Goal: Task Accomplishment & Management: Complete application form

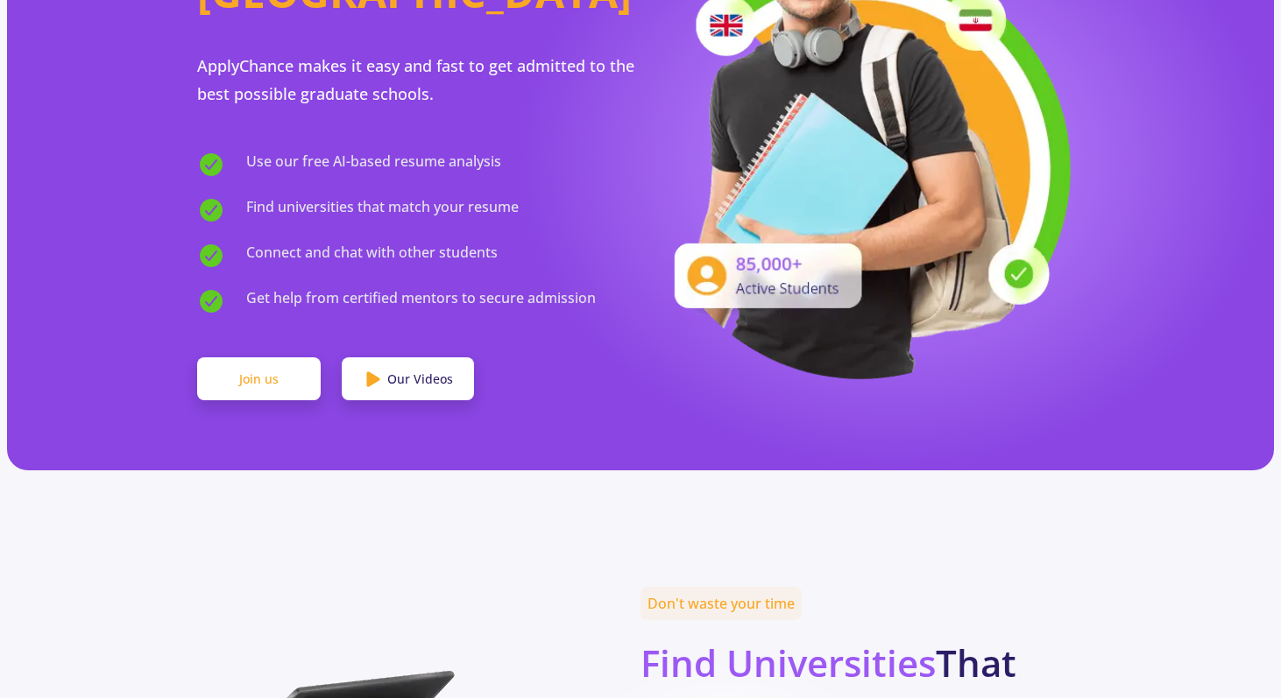
scroll to position [929, 0]
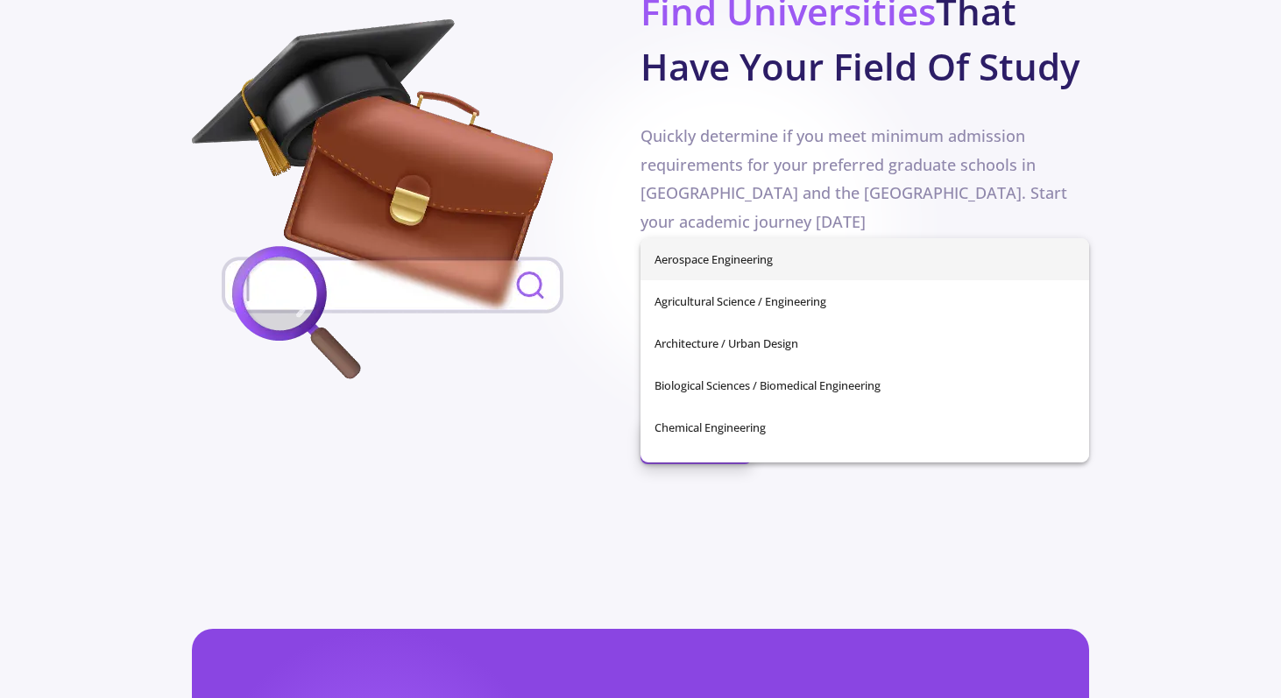
click at [733, 283] on input "Your field of study" at bounding box center [867, 291] width 436 height 16
click at [612, 329] on div at bounding box center [416, 203] width 449 height 368
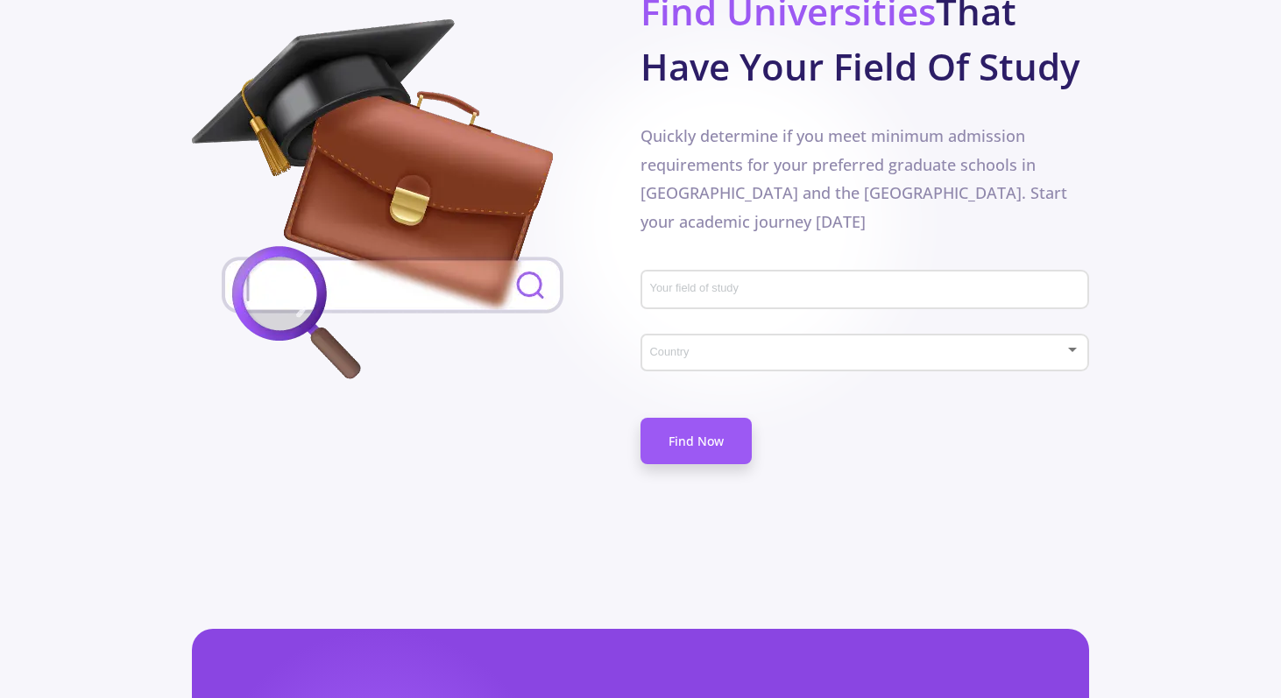
click at [676, 328] on div "Country" at bounding box center [865, 350] width 432 height 44
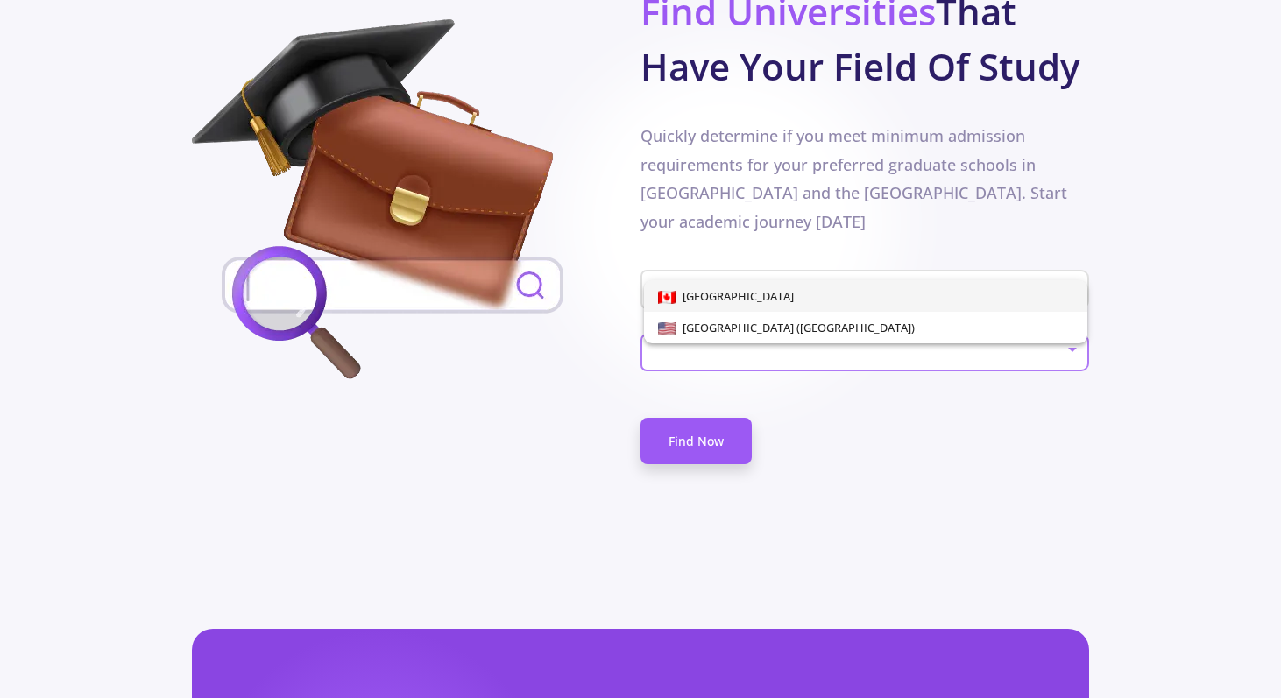
click at [516, 393] on div at bounding box center [640, 349] width 1281 height 698
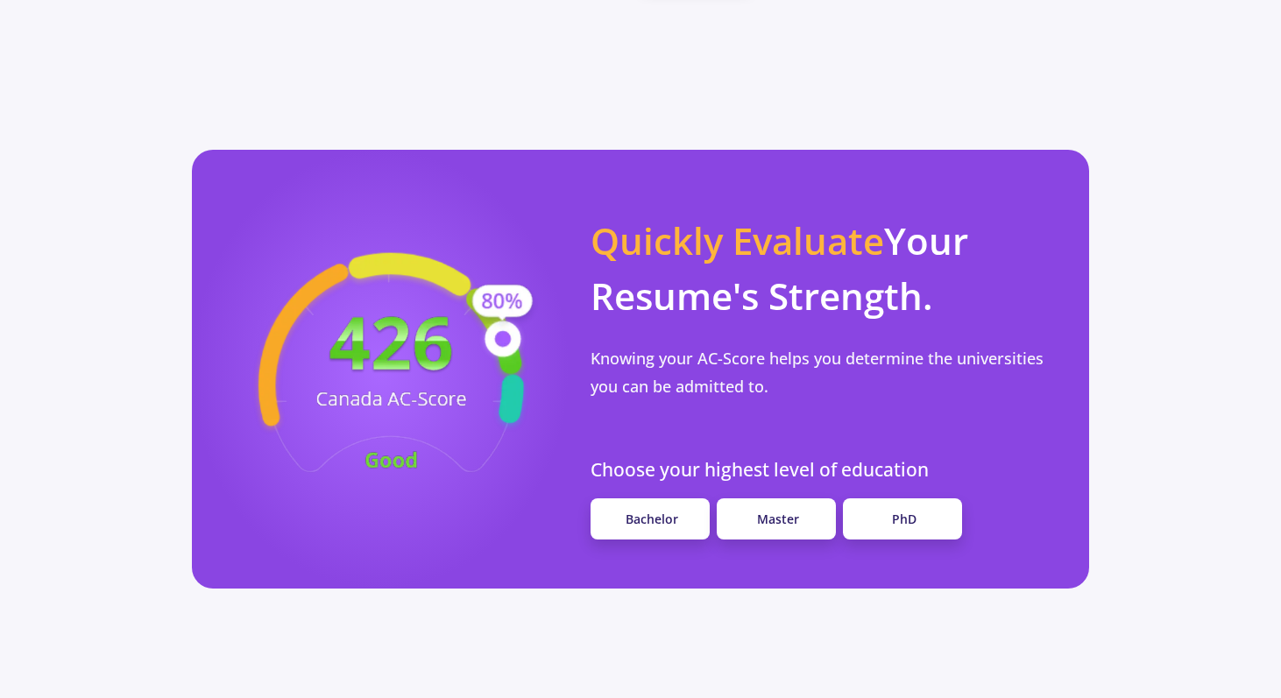
scroll to position [1429, 0]
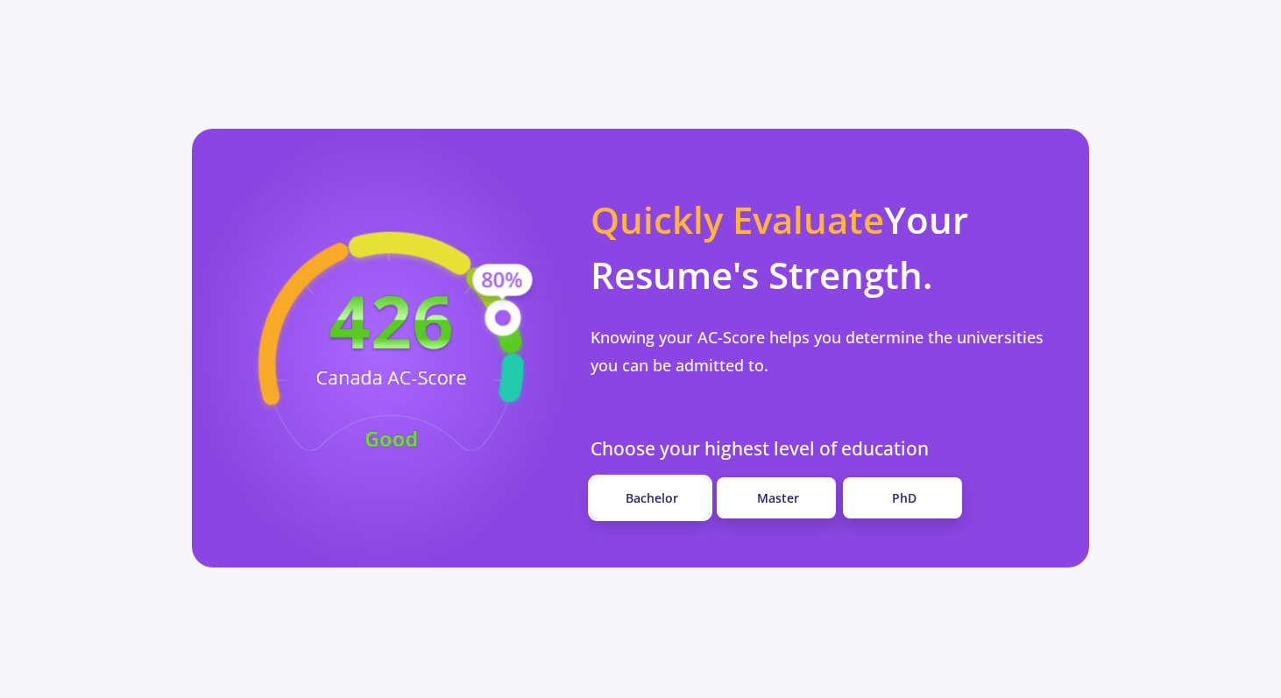
click at [627, 478] on link "Bachelor" at bounding box center [650, 498] width 119 height 41
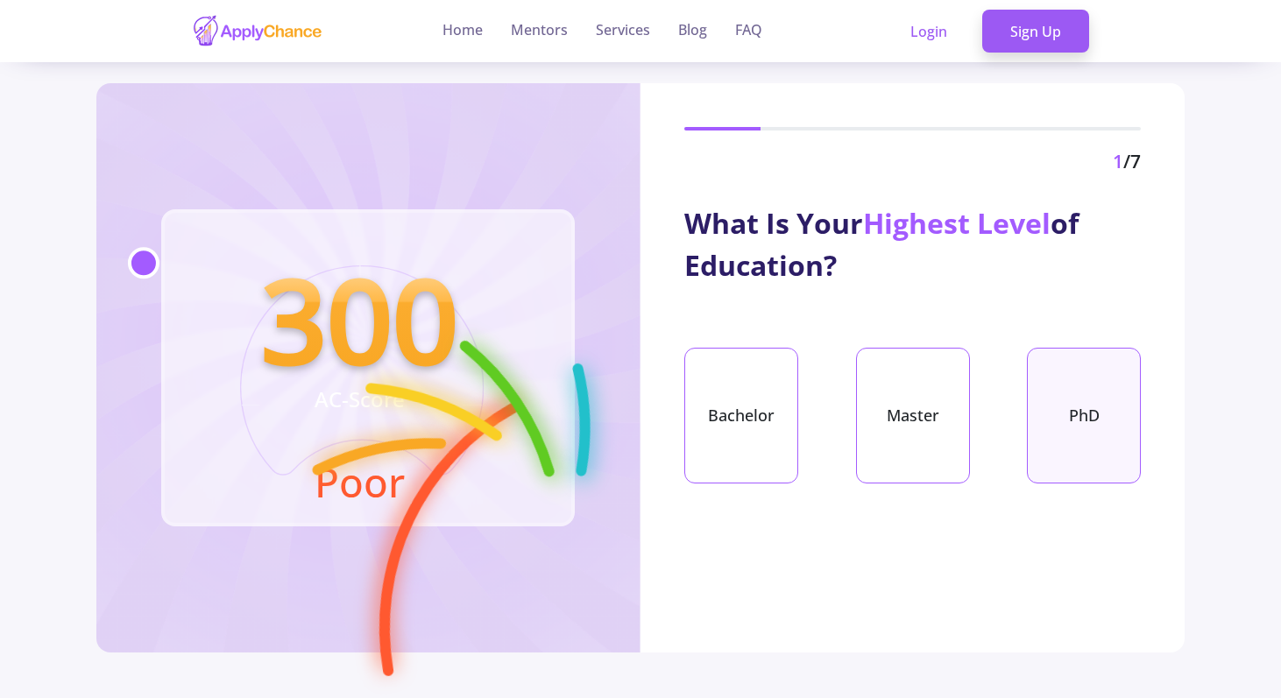
click at [1097, 407] on div "PhD" at bounding box center [1084, 416] width 114 height 136
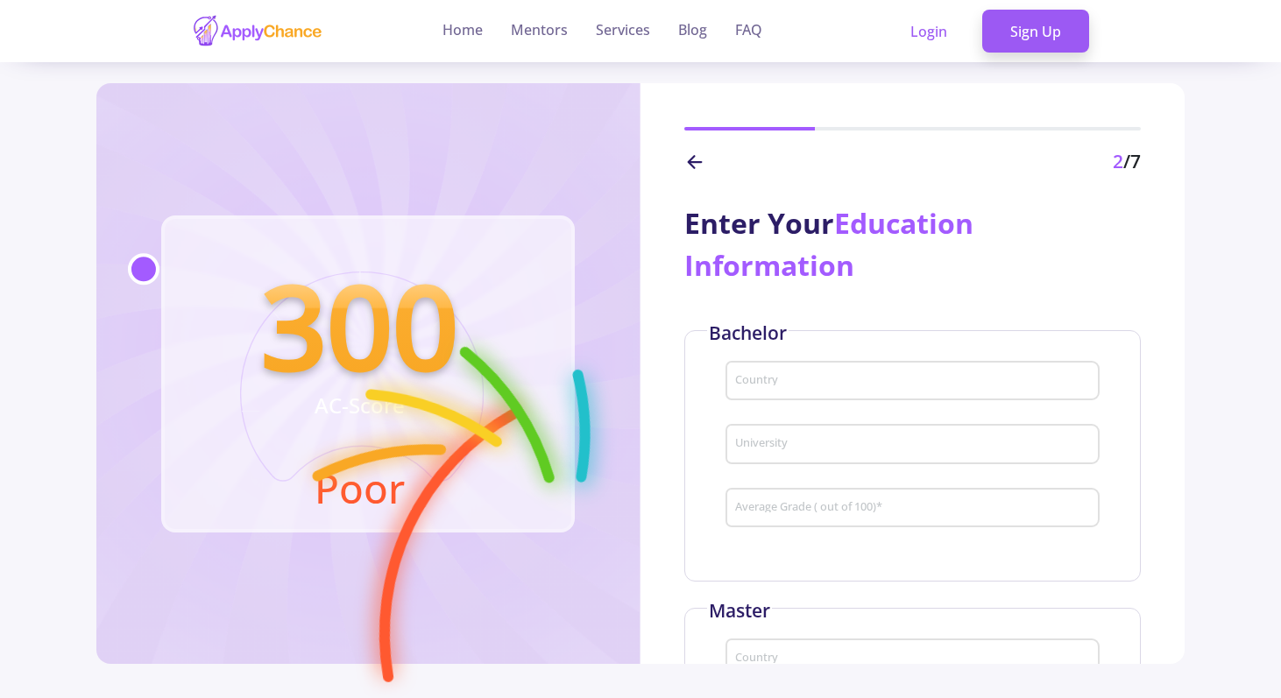
click at [922, 373] on div "Country" at bounding box center [913, 378] width 358 height 46
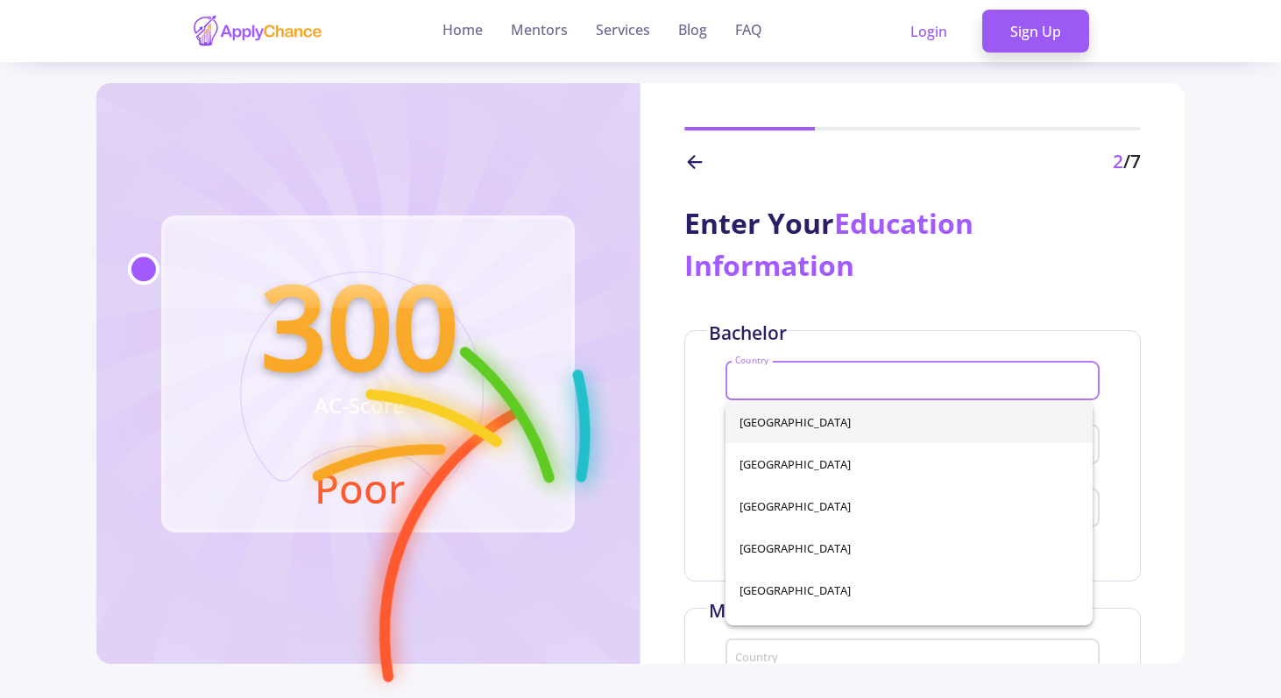
scroll to position [503, 0]
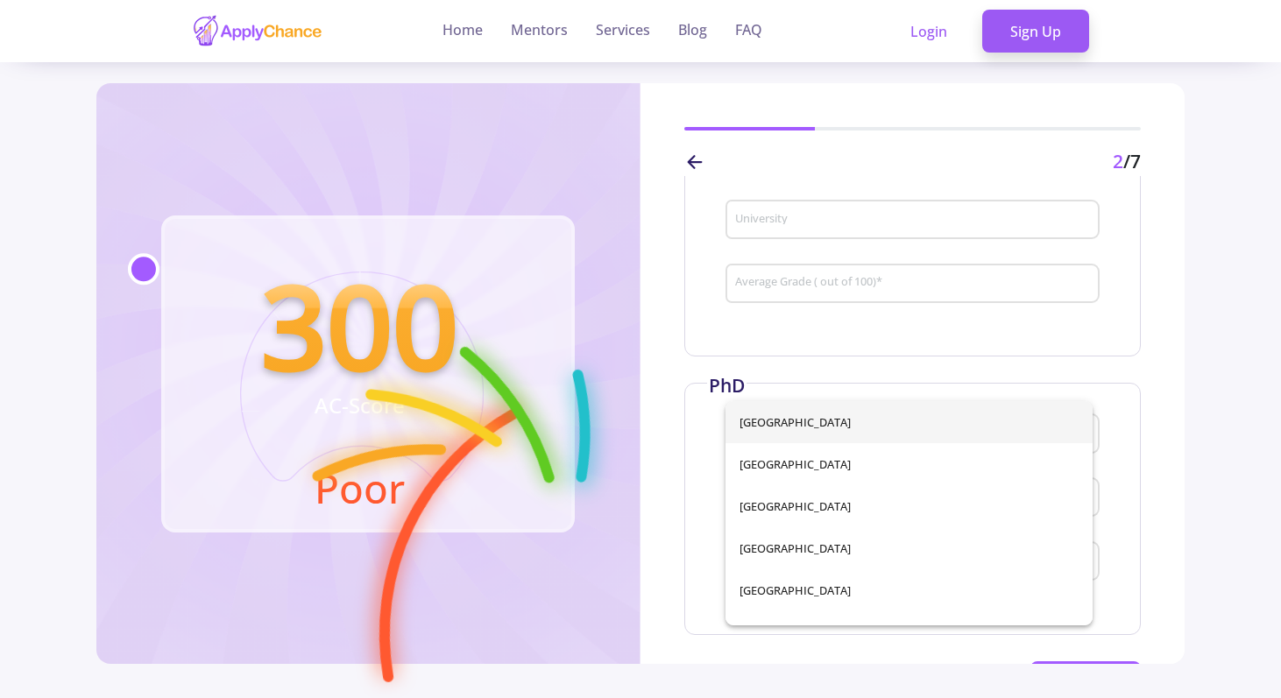
click at [828, 315] on div "Average Grade ( out of 100) *" at bounding box center [913, 289] width 374 height 58
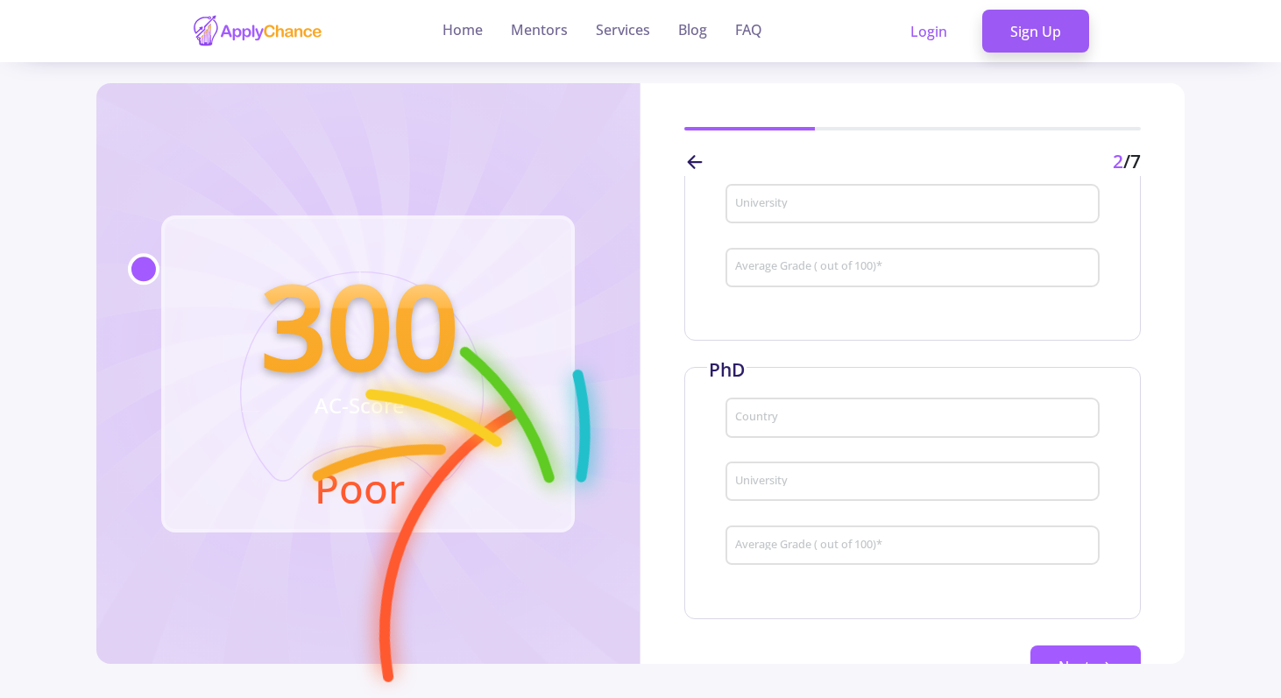
scroll to position [536, 0]
click at [811, 383] on div "Country" at bounding box center [913, 397] width 358 height 46
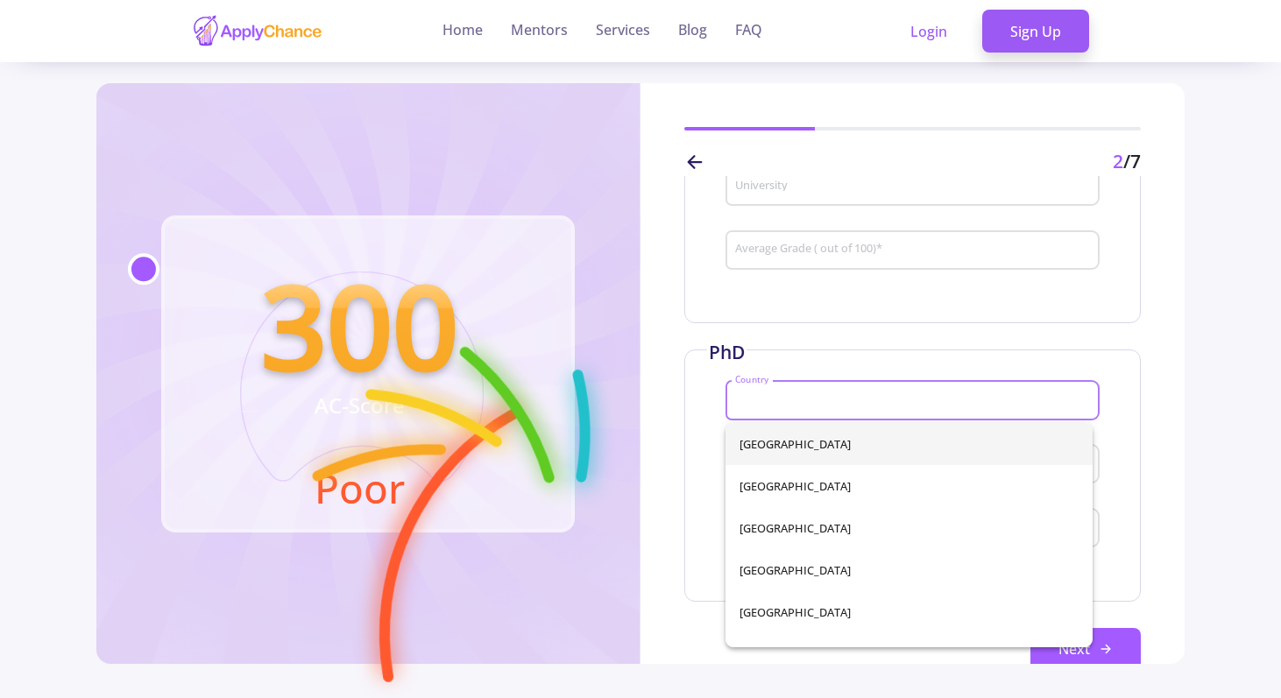
click at [815, 355] on div "PhD Country University Average Grade ( out of 100) *" at bounding box center [912, 475] width 457 height 251
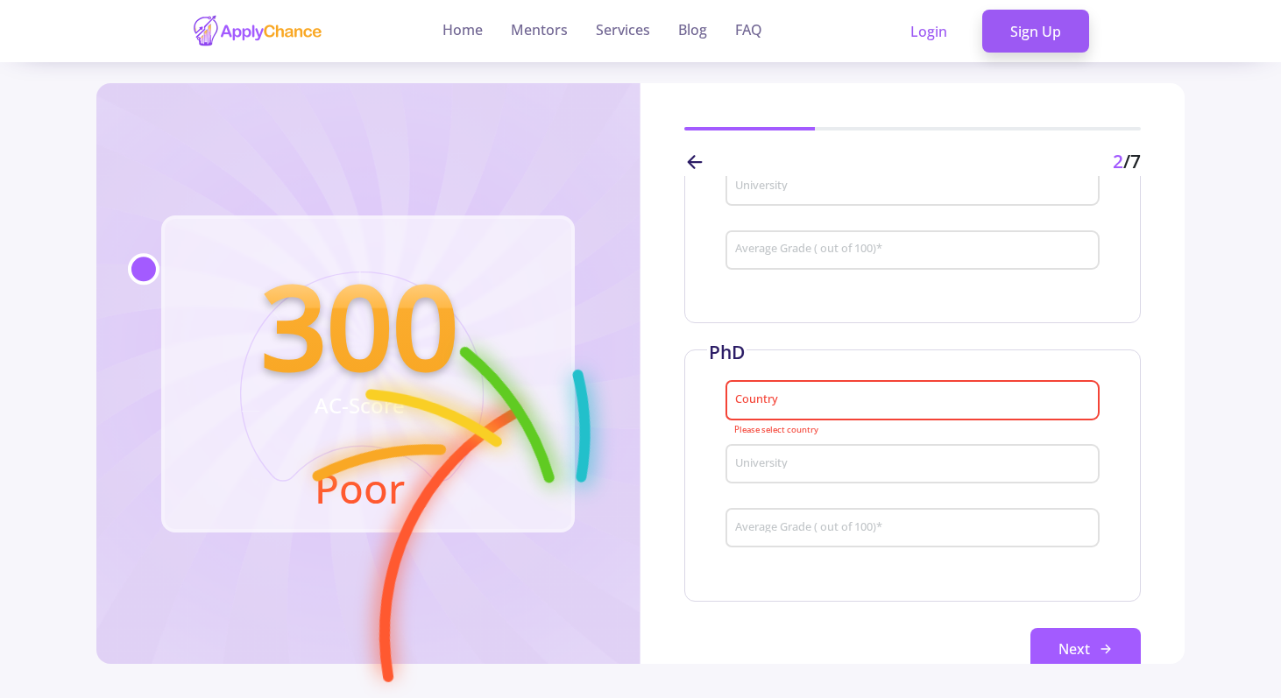
click at [822, 527] on input "Average Grade ( out of 100) *" at bounding box center [915, 529] width 362 height 16
